Goal: Task Accomplishment & Management: Manage account settings

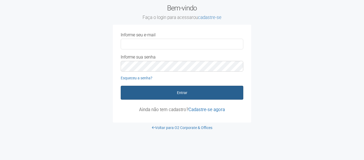
type input "**********"
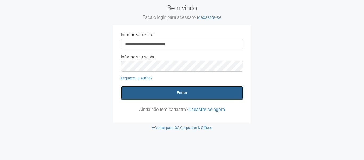
click at [180, 90] on button "Entrar" at bounding box center [182, 93] width 123 height 14
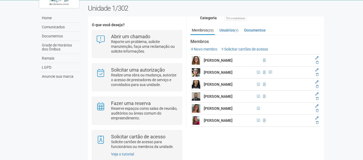
scroll to position [98, 0]
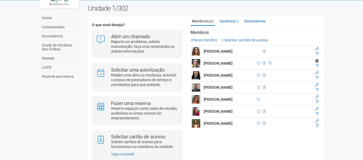
click at [317, 62] on icon at bounding box center [316, 60] width 3 height 3
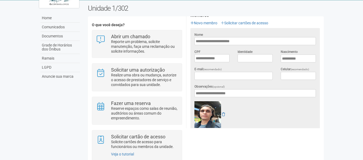
scroll to position [178, 0]
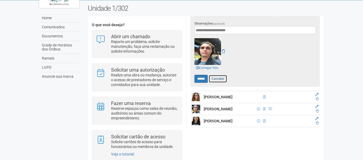
click at [221, 77] on link "Cancelar" at bounding box center [218, 79] width 19 height 8
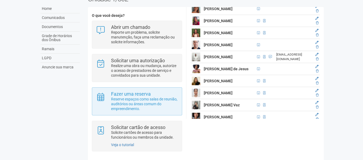
scroll to position [40, 0]
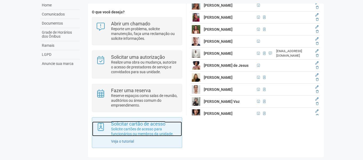
click at [153, 129] on p "Solicite cartões de acesso para funcionários ou membros da unidade." at bounding box center [144, 131] width 67 height 10
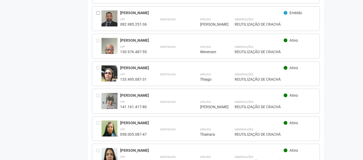
scroll to position [398, 0]
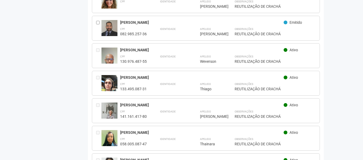
click at [130, 75] on div "[PERSON_NAME]" at bounding box center [202, 77] width 164 height 5
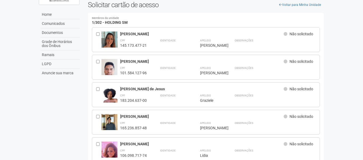
scroll to position [0, 0]
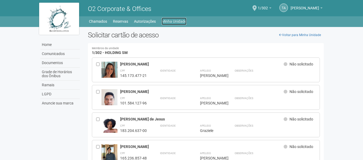
click at [182, 22] on link "Minha Unidade" at bounding box center [174, 21] width 25 height 7
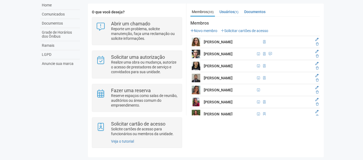
scroll to position [107, 0]
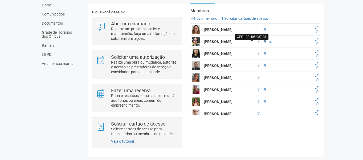
click at [257, 40] on span at bounding box center [258, 41] width 3 height 3
click at [262, 41] on span at bounding box center [265, 42] width 6 height 6
click at [269, 41] on span at bounding box center [270, 41] width 3 height 3
drag, startPoint x: 316, startPoint y: 43, endPoint x: 204, endPoint y: 18, distance: 115.7
click at [316, 43] on icon at bounding box center [317, 43] width 3 height 3
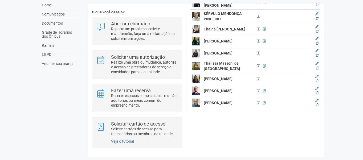
scroll to position [431, 0]
